Goal: Check status: Check status

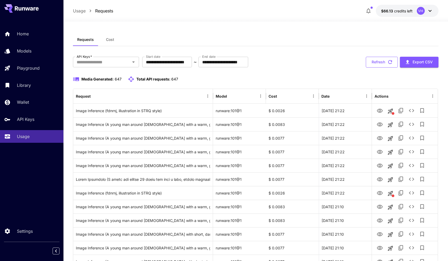
click at [376, 63] on button "Refresh" at bounding box center [382, 62] width 32 height 11
click at [375, 63] on button "Refresh" at bounding box center [382, 62] width 32 height 11
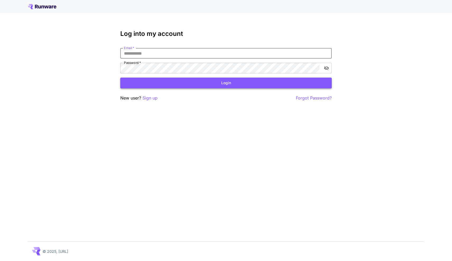
type input "**********"
click at [226, 83] on button "Login" at bounding box center [225, 83] width 211 height 11
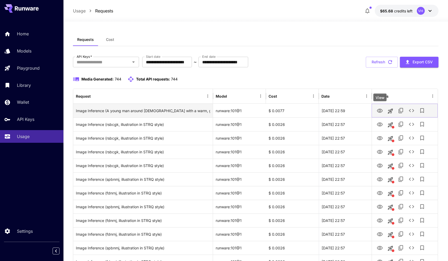
click at [381, 111] on icon "View" at bounding box center [380, 111] width 6 height 6
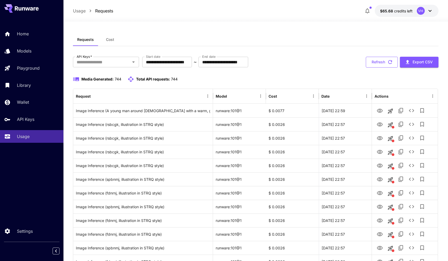
click at [382, 64] on button "Refresh" at bounding box center [382, 62] width 32 height 11
click at [379, 65] on button "Refresh" at bounding box center [382, 62] width 32 height 11
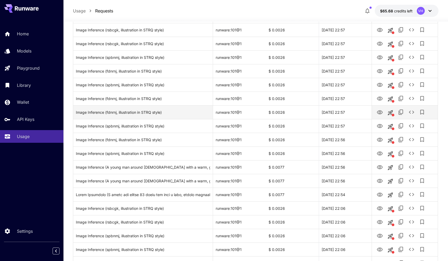
scroll to position [122, 0]
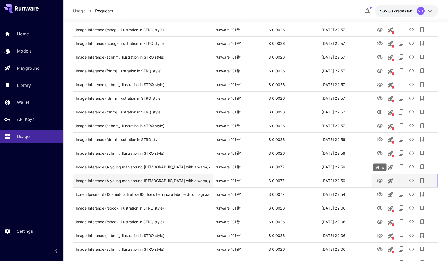
click at [382, 180] on icon "View" at bounding box center [380, 181] width 6 height 4
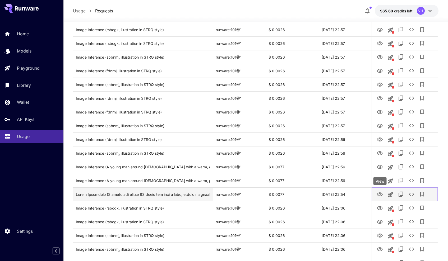
click at [379, 193] on icon "View" at bounding box center [380, 195] width 6 height 4
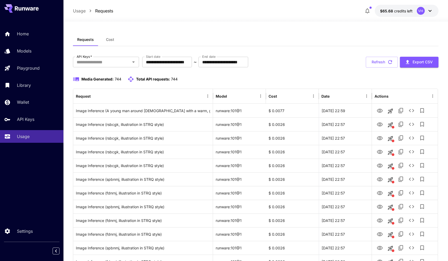
scroll to position [0, 0]
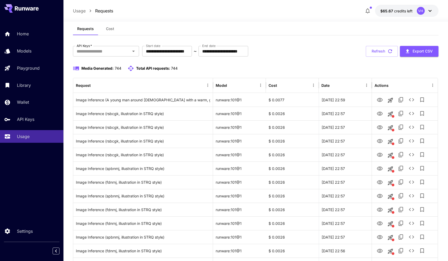
scroll to position [12, 0]
click at [376, 54] on button "Refresh" at bounding box center [382, 50] width 32 height 11
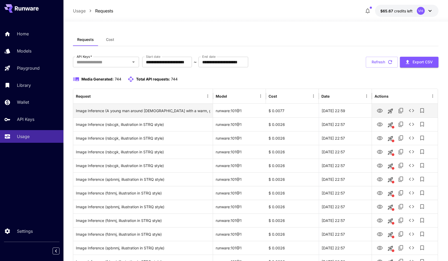
scroll to position [0, 0]
click at [384, 61] on button "Refresh" at bounding box center [382, 62] width 32 height 11
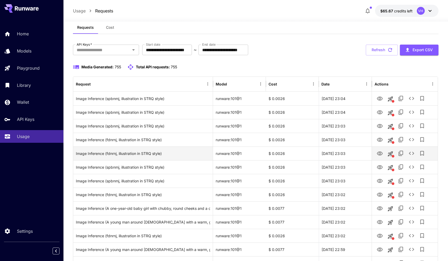
scroll to position [14, 0]
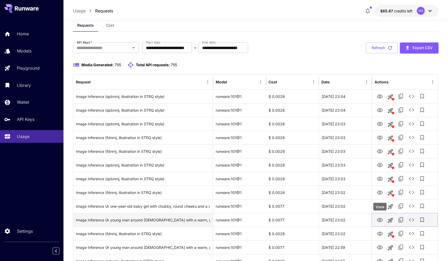
click at [381, 221] on icon "View" at bounding box center [380, 220] width 6 height 4
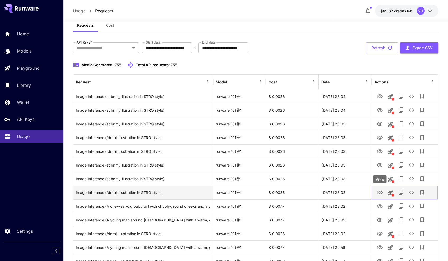
click at [380, 191] on icon "View" at bounding box center [380, 193] width 6 height 4
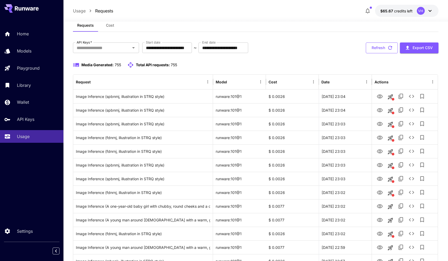
click at [376, 48] on button "Refresh" at bounding box center [382, 48] width 32 height 11
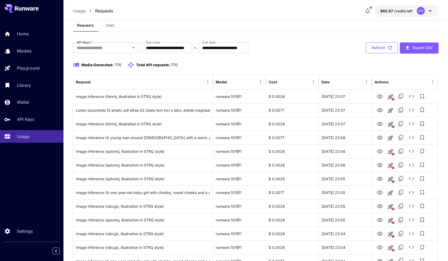
click at [381, 51] on button "Refresh" at bounding box center [382, 48] width 32 height 11
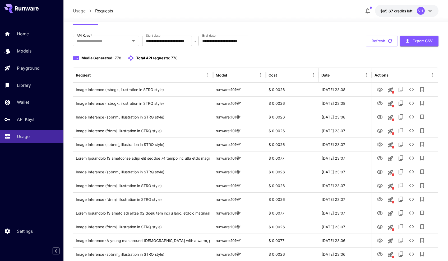
scroll to position [22, 0]
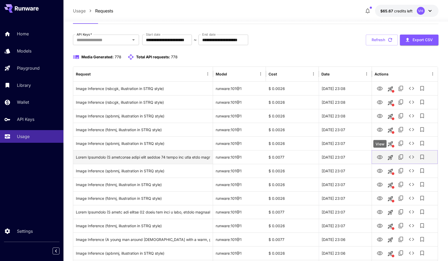
click at [377, 157] on icon "View" at bounding box center [380, 157] width 6 height 6
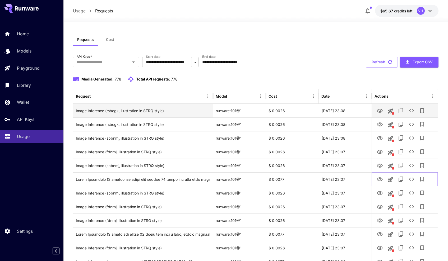
scroll to position [0, 0]
click at [380, 112] on icon "View" at bounding box center [380, 111] width 6 height 4
click at [373, 61] on button "Refresh" at bounding box center [382, 62] width 32 height 11
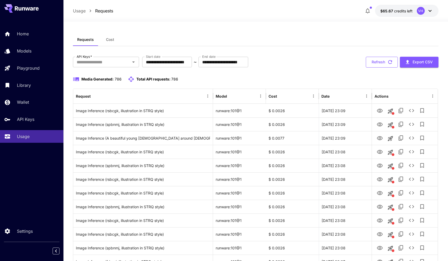
click at [378, 65] on button "Refresh" at bounding box center [382, 62] width 32 height 11
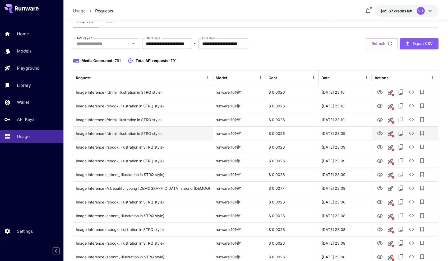
scroll to position [19, 0]
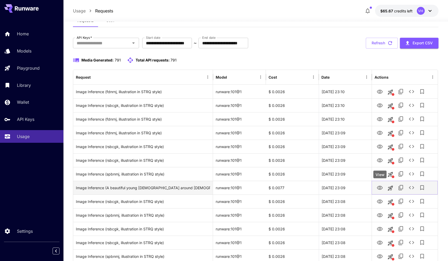
click at [381, 187] on icon "View" at bounding box center [380, 188] width 6 height 6
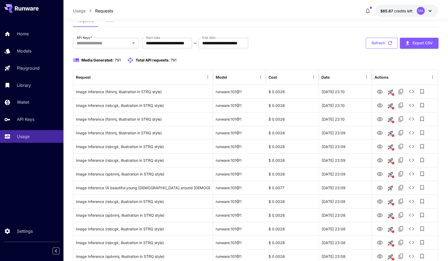
click at [378, 43] on button "Refresh" at bounding box center [382, 43] width 32 height 11
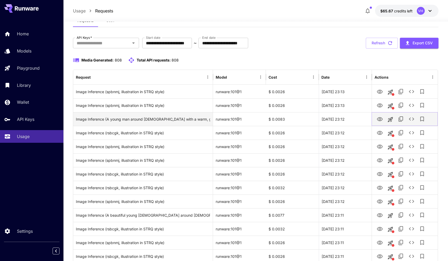
click at [379, 120] on icon "View" at bounding box center [380, 119] width 6 height 4
click at [387, 42] on icon "button" at bounding box center [390, 43] width 6 height 6
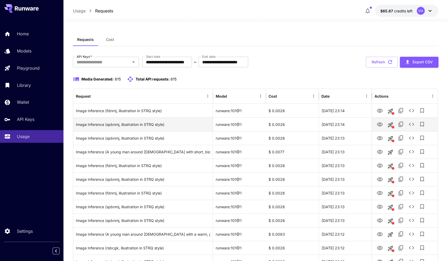
scroll to position [0, 0]
click at [381, 65] on button "Refresh" at bounding box center [382, 62] width 32 height 11
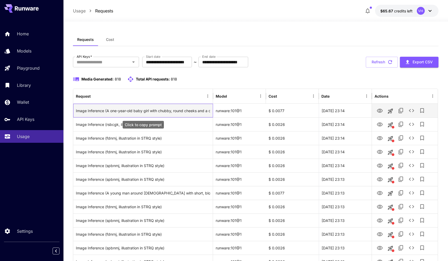
click at [160, 112] on div "Image Inference (A one-year-old baby girl with chubby, round cheeks and a cute …" at bounding box center [143, 110] width 134 height 13
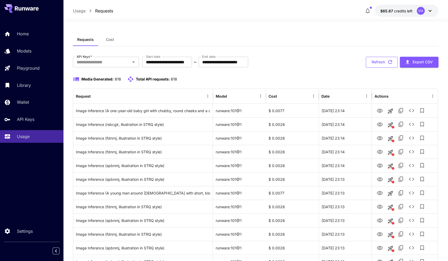
click at [376, 61] on button "Refresh" at bounding box center [382, 62] width 32 height 11
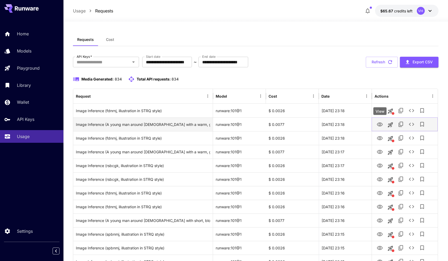
click at [380, 124] on icon "View" at bounding box center [380, 125] width 6 height 6
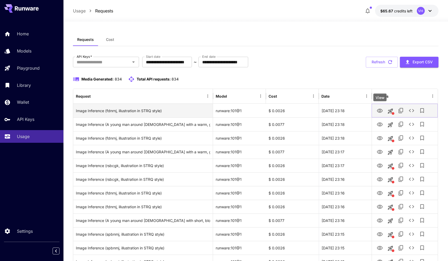
click at [377, 111] on icon "View" at bounding box center [380, 111] width 6 height 6
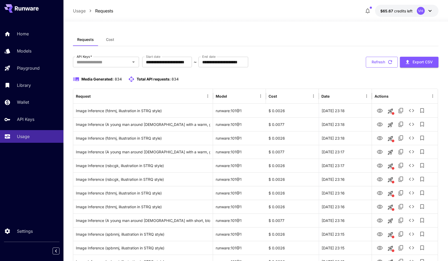
click at [370, 62] on button "Refresh" at bounding box center [382, 62] width 32 height 11
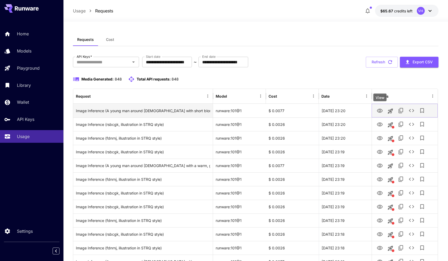
click at [380, 110] on icon "View" at bounding box center [380, 111] width 6 height 6
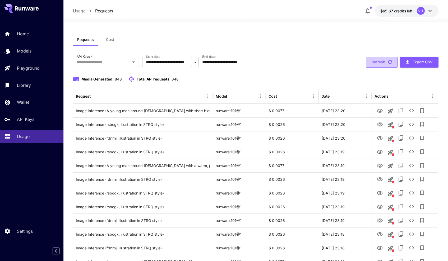
click at [378, 62] on button "Refresh" at bounding box center [382, 62] width 32 height 11
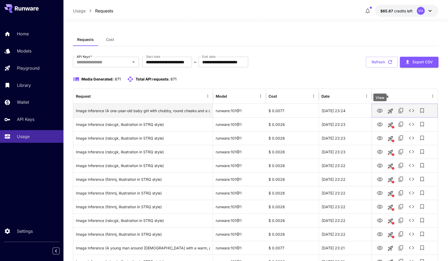
click at [377, 111] on icon "View" at bounding box center [380, 111] width 6 height 4
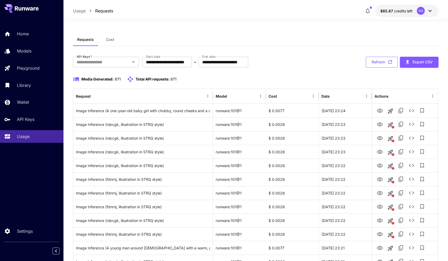
click at [380, 61] on button "Refresh" at bounding box center [382, 62] width 32 height 11
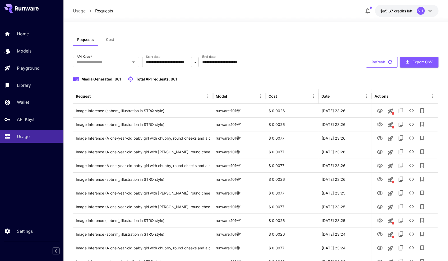
click at [379, 59] on button "Refresh" at bounding box center [382, 62] width 32 height 11
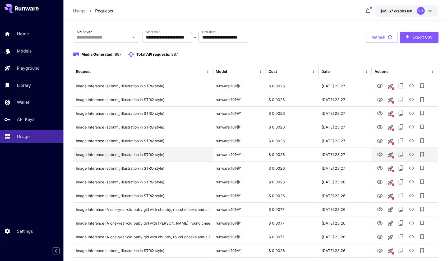
scroll to position [26, 0]
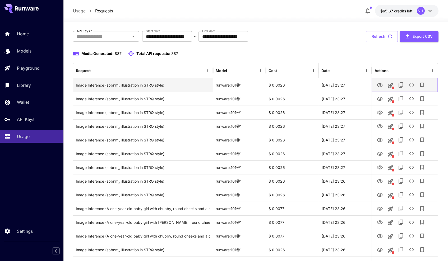
click at [379, 85] on icon "View" at bounding box center [380, 85] width 6 height 4
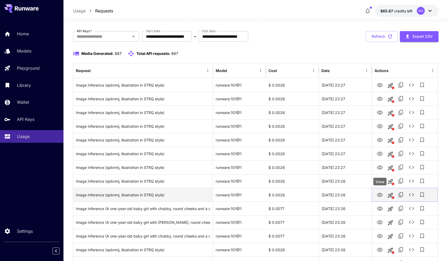
click at [379, 195] on icon "View" at bounding box center [380, 195] width 6 height 4
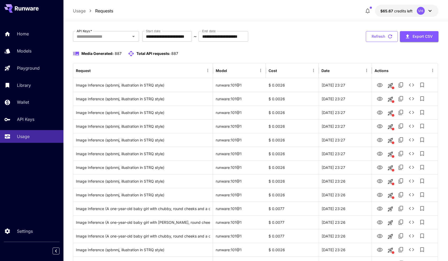
click at [382, 38] on button "Refresh" at bounding box center [382, 36] width 32 height 11
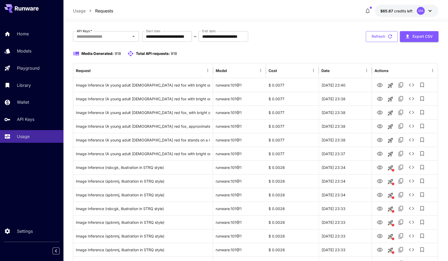
click at [378, 38] on button "Refresh" at bounding box center [382, 36] width 32 height 11
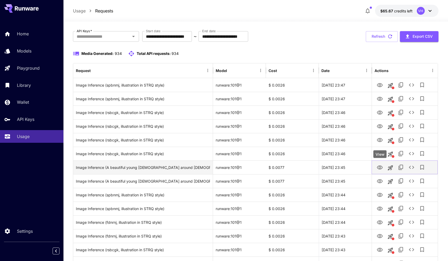
click at [382, 165] on icon "View" at bounding box center [380, 168] width 6 height 6
